Goal: Transaction & Acquisition: Purchase product/service

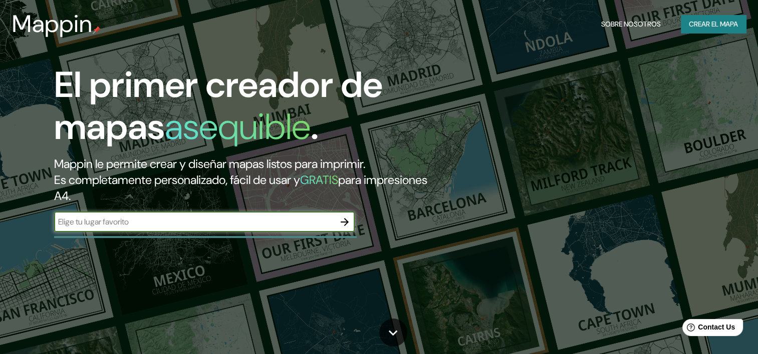
click at [290, 221] on input "text" at bounding box center [194, 222] width 280 height 12
type input "juliaca puno"
click at [346, 219] on icon "button" at bounding box center [344, 222] width 12 height 12
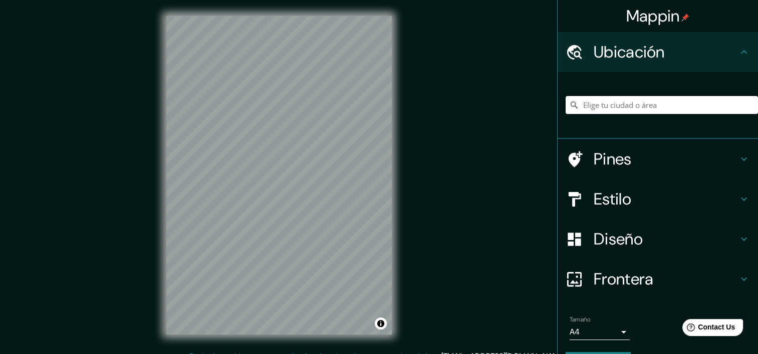
click at [654, 102] on input "Elige tu ciudad o área" at bounding box center [661, 105] width 192 height 18
click at [623, 104] on input "Elige tu ciudad o área" at bounding box center [661, 105] width 192 height 18
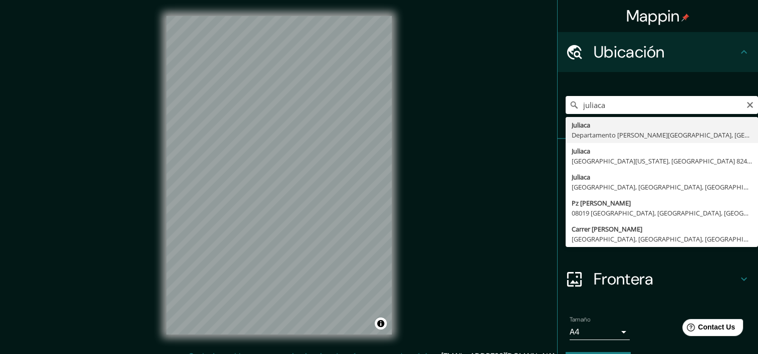
type input "Juliaca, [GEOGRAPHIC_DATA][PERSON_NAME], [GEOGRAPHIC_DATA]"
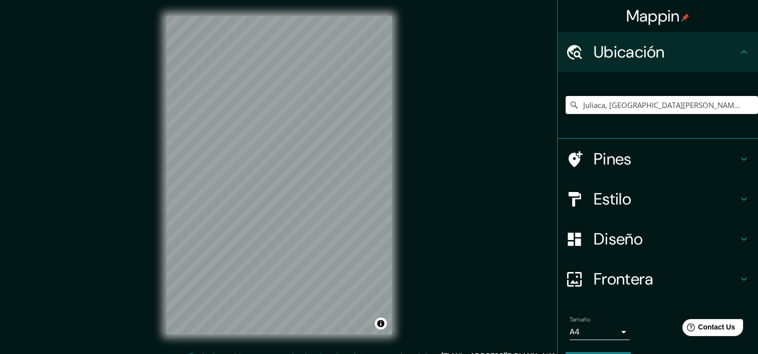
click at [611, 200] on h4 "Estilo" at bounding box center [665, 199] width 144 height 20
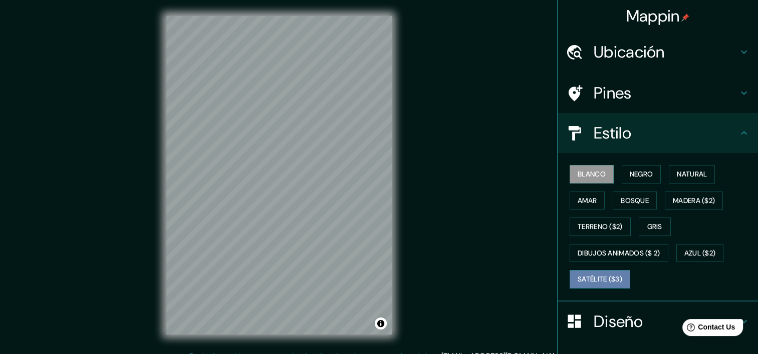
click at [608, 277] on font "Satélite ($3)" at bounding box center [599, 279] width 45 height 13
click at [632, 100] on h4 "Pines" at bounding box center [665, 93] width 144 height 20
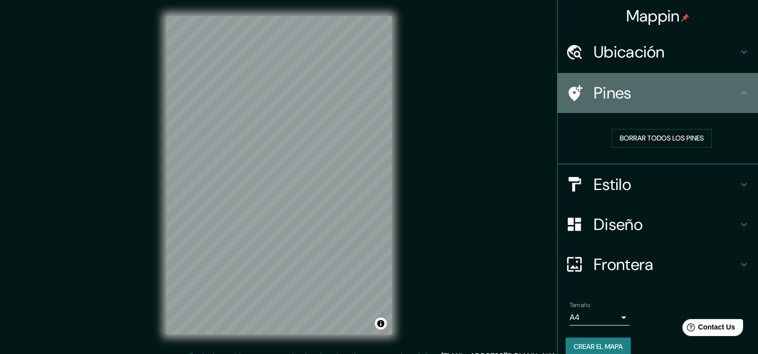
click at [619, 100] on h4 "Pines" at bounding box center [665, 93] width 144 height 20
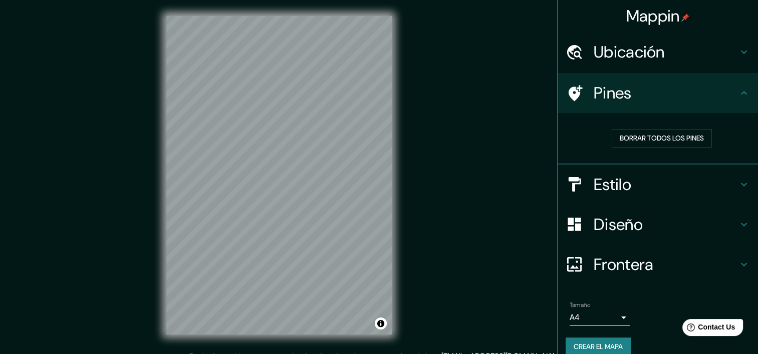
click at [741, 92] on icon at bounding box center [744, 93] width 6 height 4
click at [593, 102] on h4 "Pines" at bounding box center [665, 93] width 144 height 20
click at [638, 141] on font "Borrar todos los pines" at bounding box center [661, 138] width 84 height 13
click at [593, 184] on h4 "Estilo" at bounding box center [665, 185] width 144 height 20
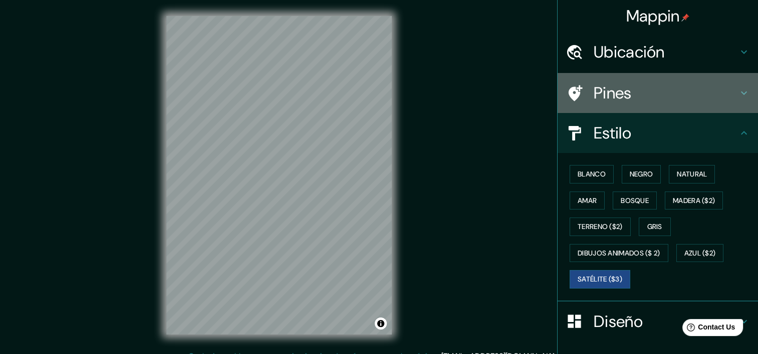
click at [613, 92] on h4 "Pines" at bounding box center [665, 93] width 144 height 20
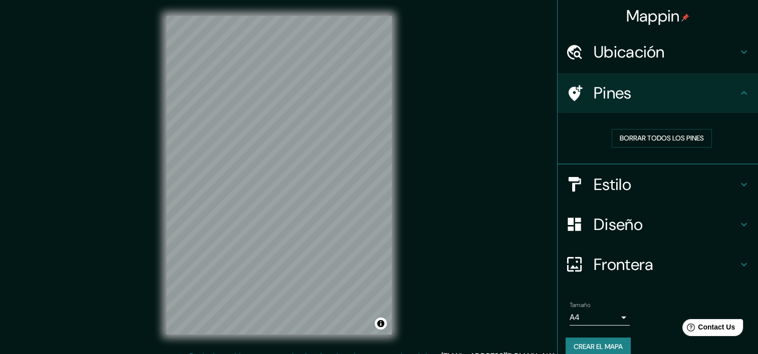
click at [573, 135] on div "Borrar todos los pines" at bounding box center [661, 138] width 176 height 19
click at [568, 96] on icon at bounding box center [575, 93] width 14 height 16
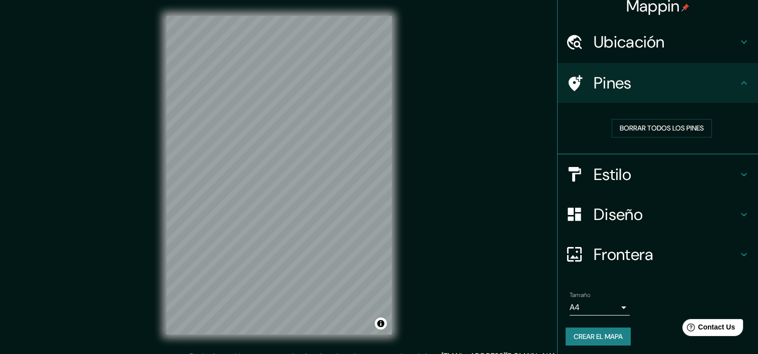
scroll to position [13, 0]
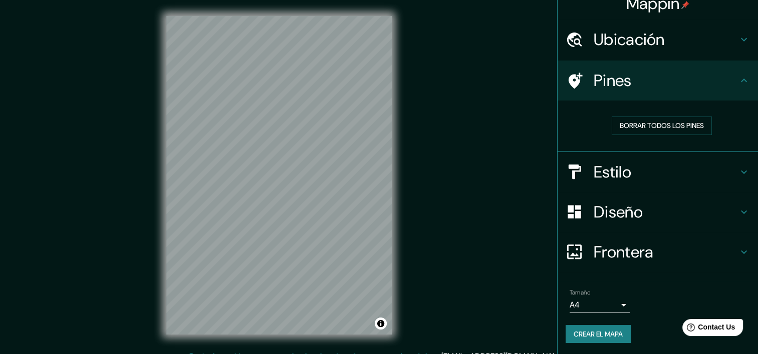
click at [591, 303] on body "Mappin Ubicación Juliaca, [GEOGRAPHIC_DATA][PERSON_NAME], [GEOGRAPHIC_DATA] Pin…" at bounding box center [379, 177] width 758 height 354
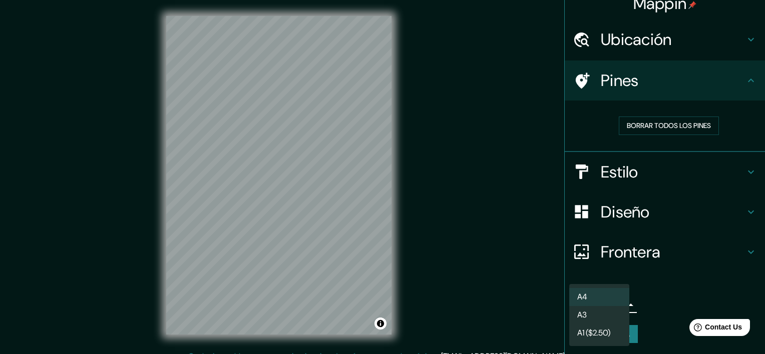
click at [681, 258] on div at bounding box center [382, 177] width 765 height 354
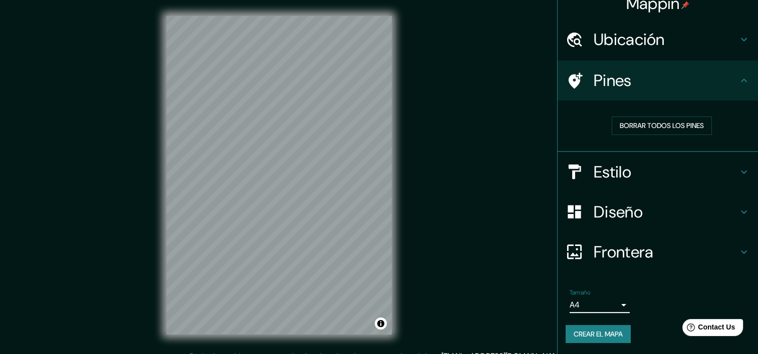
click at [622, 246] on h4 "Frontera" at bounding box center [665, 252] width 144 height 20
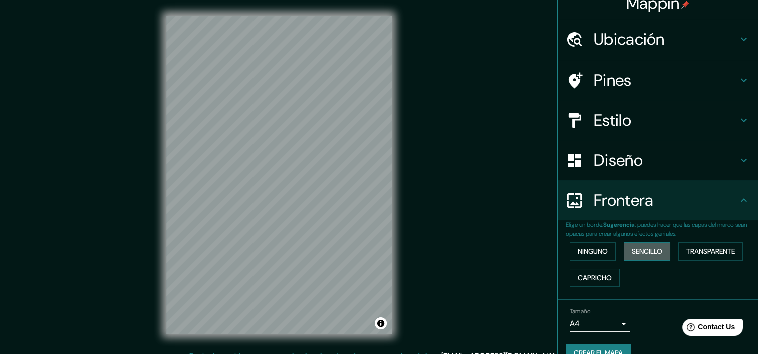
click at [648, 256] on font "Sencillo" at bounding box center [646, 252] width 31 height 13
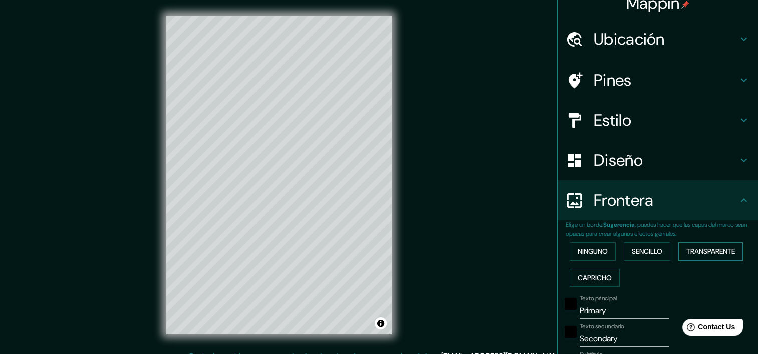
click at [706, 246] on font "Transparente" at bounding box center [710, 252] width 49 height 13
click at [592, 280] on font "Capricho" at bounding box center [594, 278] width 34 height 13
click at [592, 251] on font "Ninguno" at bounding box center [592, 252] width 30 height 13
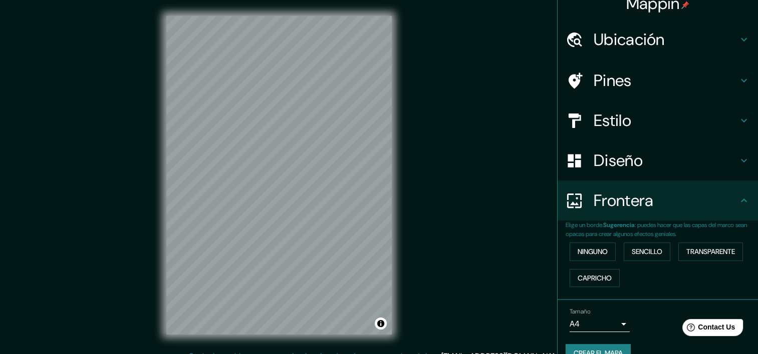
click at [601, 174] on div "Diseño" at bounding box center [657, 161] width 200 height 40
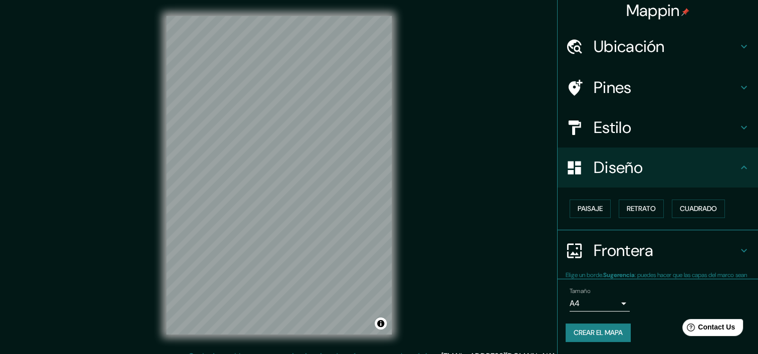
scroll to position [5, 0]
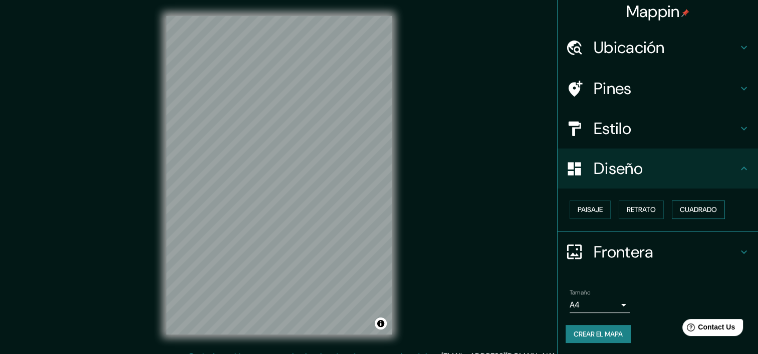
click at [689, 212] on font "Cuadrado" at bounding box center [697, 210] width 37 height 13
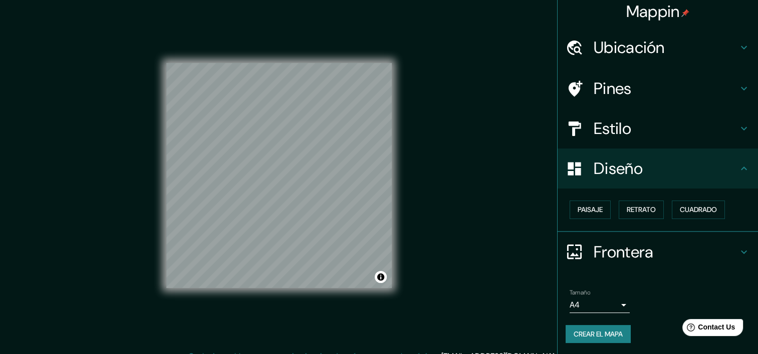
click at [641, 129] on h4 "Estilo" at bounding box center [665, 129] width 144 height 20
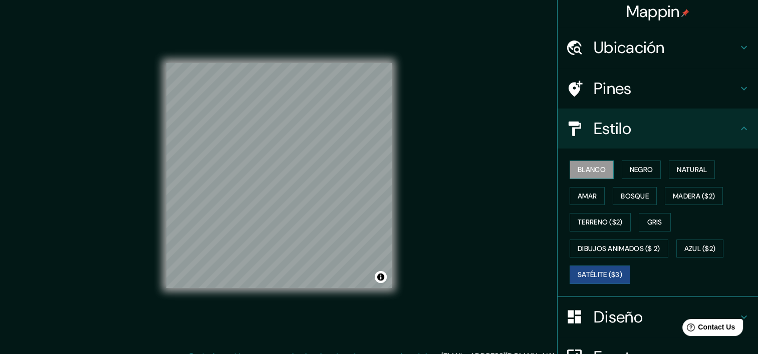
click at [599, 170] on button "Blanco" at bounding box center [591, 170] width 44 height 19
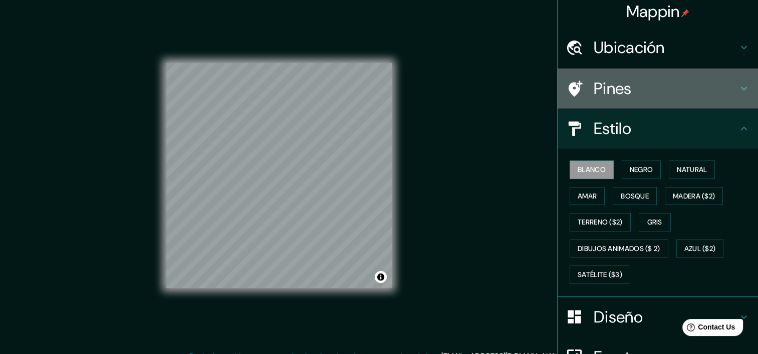
click at [632, 88] on h4 "Pines" at bounding box center [665, 89] width 144 height 20
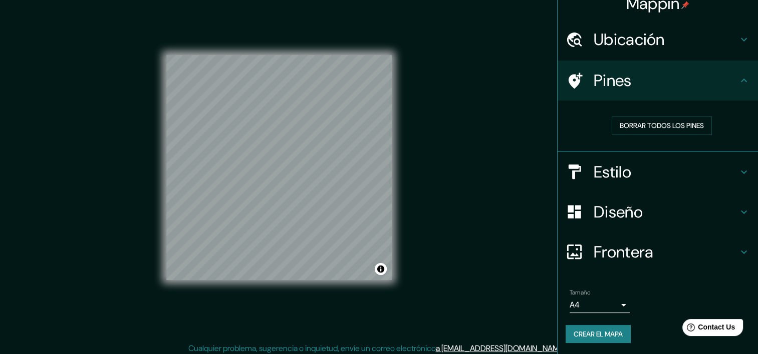
scroll to position [13, 0]
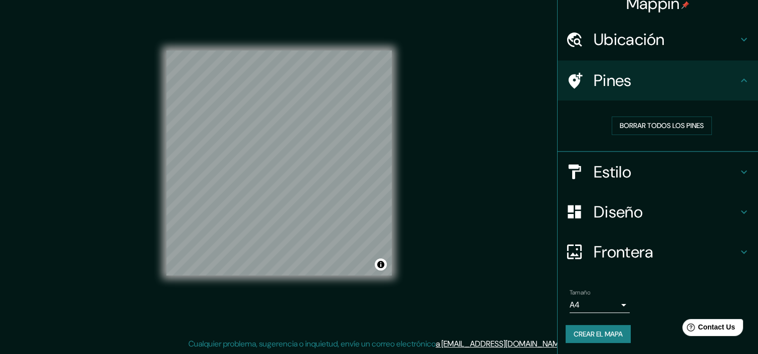
click at [619, 175] on h4 "Estilo" at bounding box center [665, 172] width 144 height 20
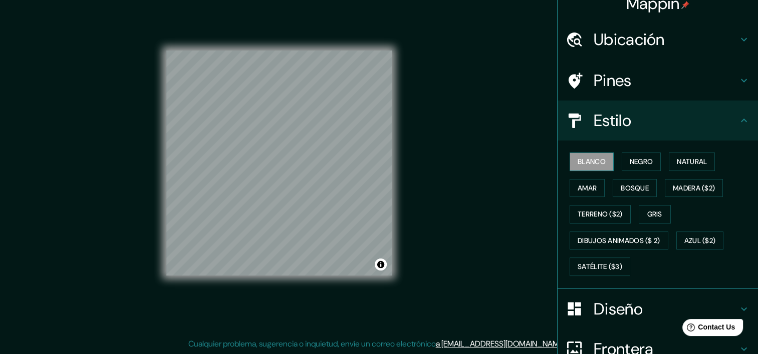
click at [597, 164] on font "Blanco" at bounding box center [591, 162] width 28 height 13
click at [621, 186] on font "Bosque" at bounding box center [634, 188] width 28 height 13
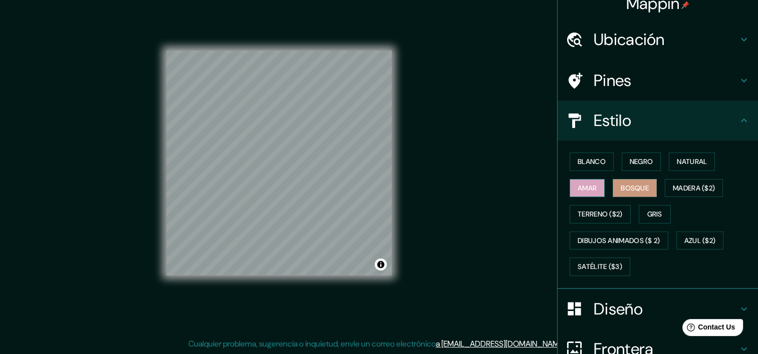
click at [589, 188] on font "Amar" at bounding box center [586, 188] width 19 height 13
click at [594, 217] on font "Terreno ($2)" at bounding box center [599, 214] width 45 height 13
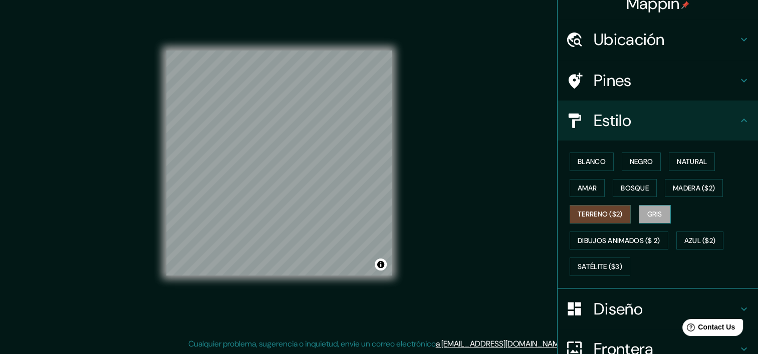
click at [639, 209] on button "Gris" at bounding box center [654, 214] width 32 height 19
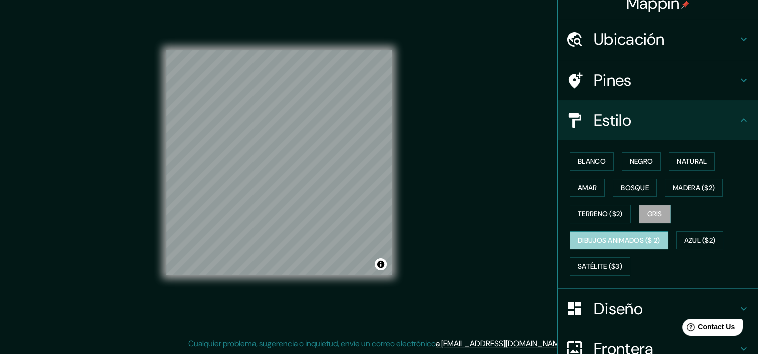
click at [628, 246] on button "Dibujos animados ($ 2)" at bounding box center [618, 241] width 99 height 19
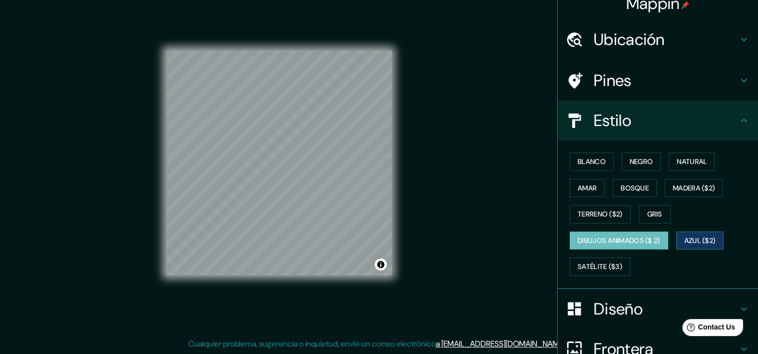
click at [689, 238] on font "Azul ($2)" at bounding box center [700, 241] width 32 height 13
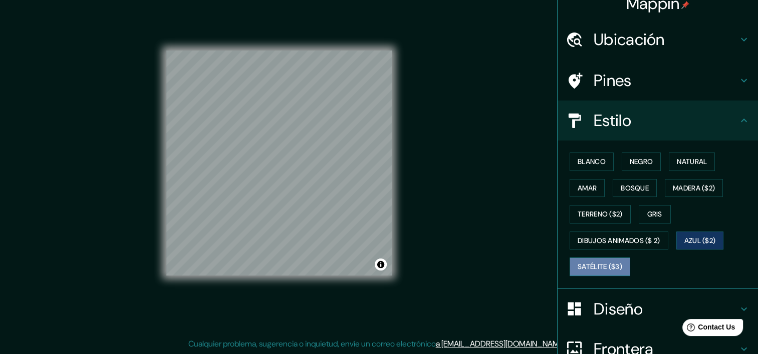
click at [611, 264] on font "Satélite ($3)" at bounding box center [599, 267] width 45 height 13
click at [643, 161] on font "Negro" at bounding box center [641, 162] width 24 height 13
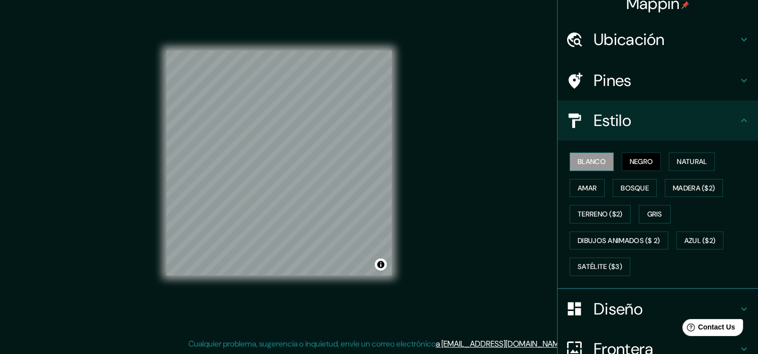
click at [569, 161] on button "Blanco" at bounding box center [591, 162] width 44 height 19
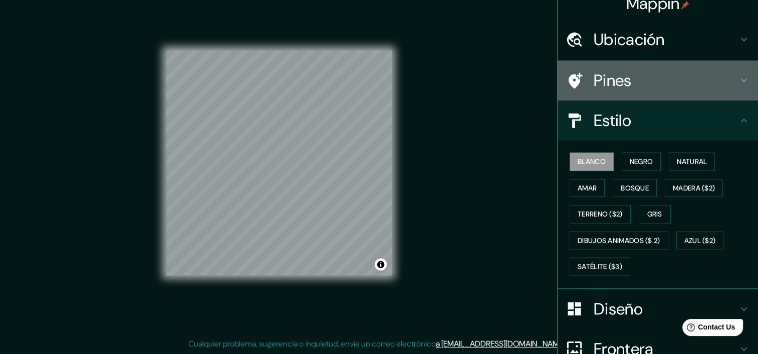
click at [619, 88] on h4 "Pines" at bounding box center [665, 81] width 144 height 20
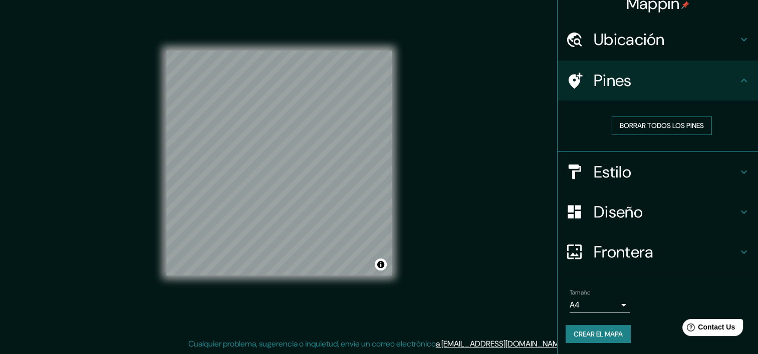
click at [619, 130] on font "Borrar todos los pines" at bounding box center [661, 126] width 84 height 13
click at [719, 84] on h4 "Pines" at bounding box center [665, 81] width 144 height 20
